Goal: Find specific page/section: Find specific page/section

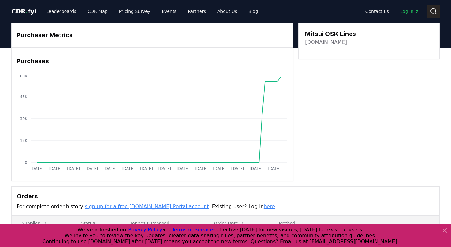
click at [434, 8] on circle at bounding box center [432, 10] width 5 height 5
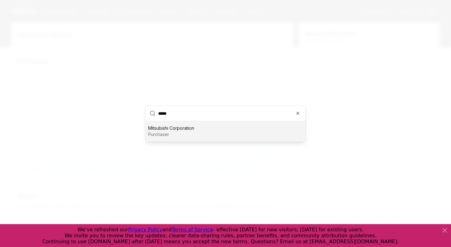
type input "******"
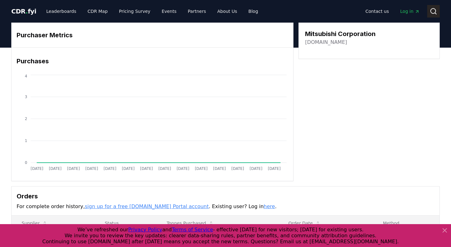
click at [432, 11] on icon at bounding box center [433, 12] width 8 height 8
